Goal: Find specific page/section: Find specific page/section

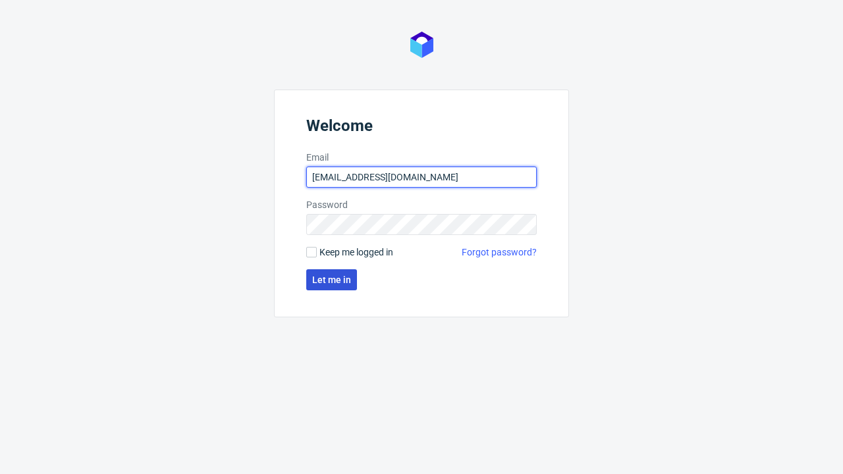
type input "[EMAIL_ADDRESS][DOMAIN_NAME]"
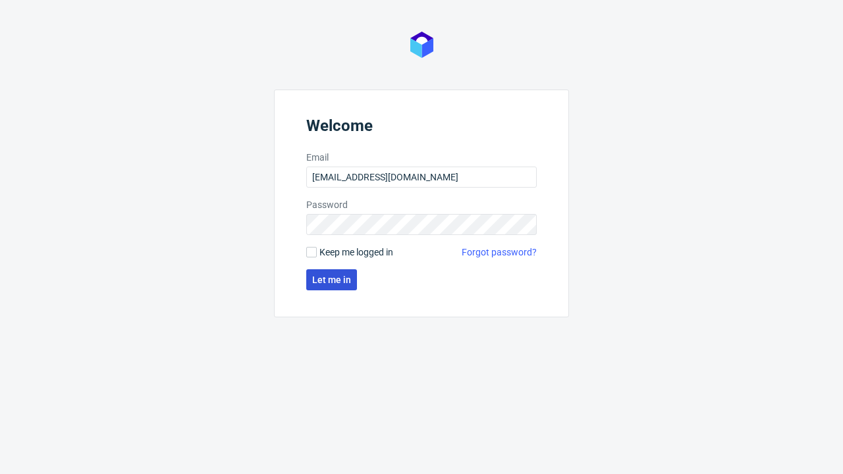
click at [331, 280] on span "Let me in" at bounding box center [331, 279] width 39 height 9
